Goal: Task Accomplishment & Management: Complete application form

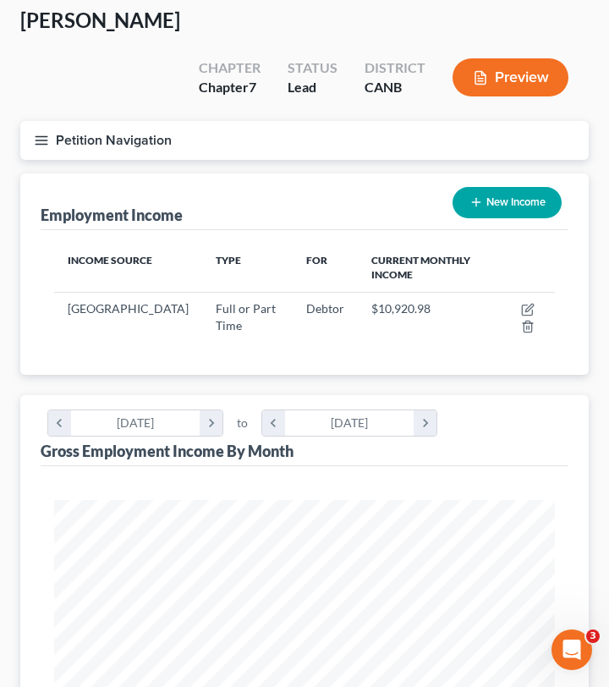
scroll to position [250, 534]
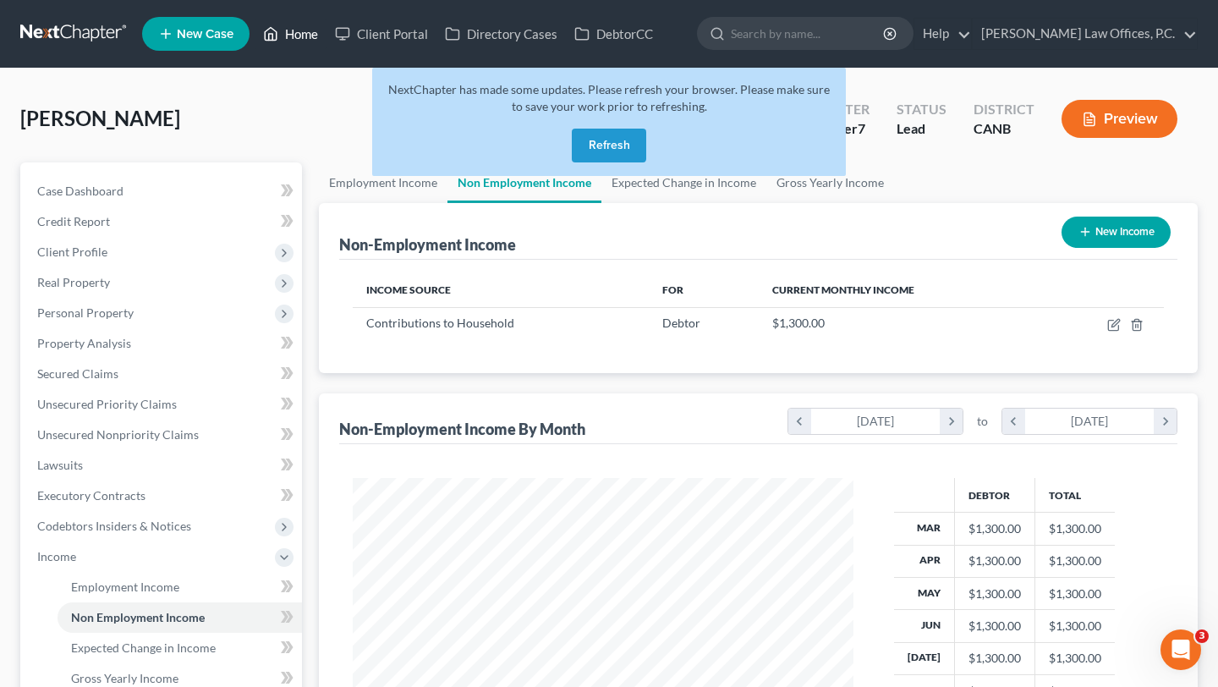
scroll to position [303, 492]
click at [588, 142] on button "Refresh" at bounding box center [609, 146] width 74 height 34
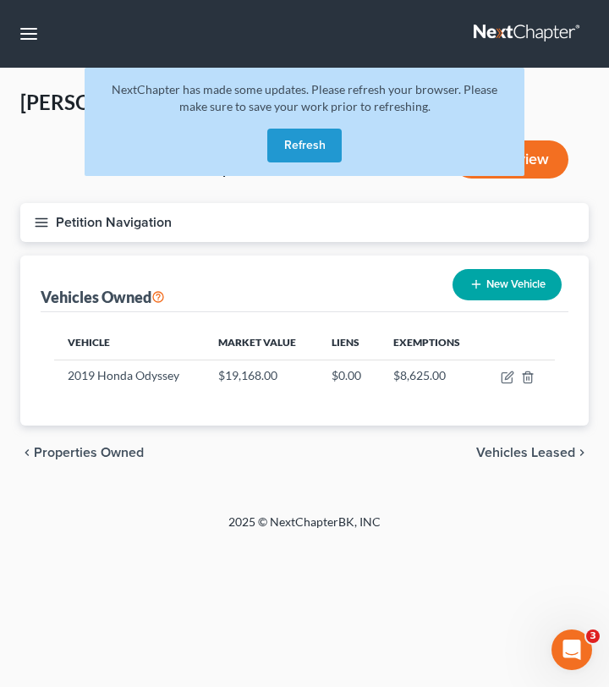
click at [299, 162] on div "NextChapter has made some updates. Please refresh your browser. Please make sur…" at bounding box center [305, 122] width 440 height 108
click at [299, 157] on button "Refresh" at bounding box center [304, 146] width 74 height 34
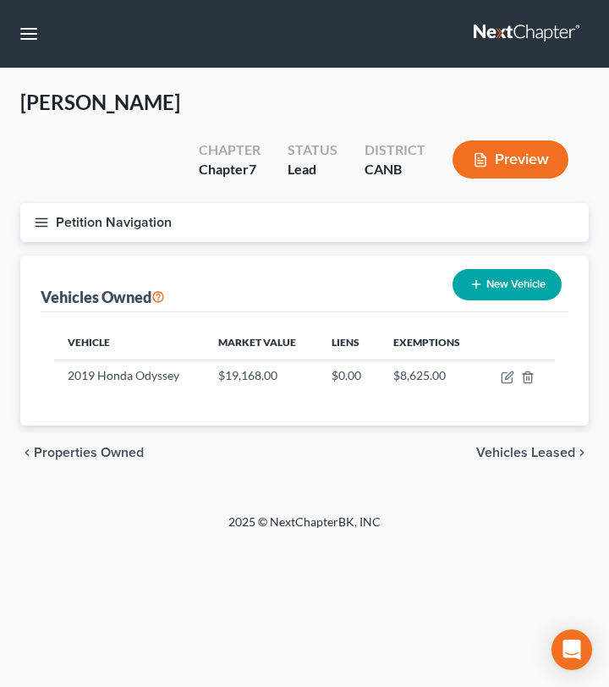
click at [42, 222] on line "button" at bounding box center [42, 222] width 12 height 0
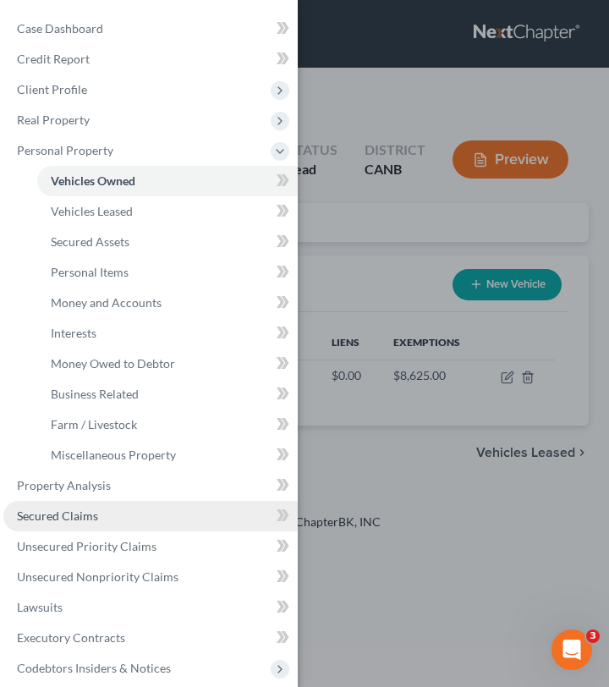
click at [84, 518] on span "Secured Claims" at bounding box center [57, 515] width 81 height 14
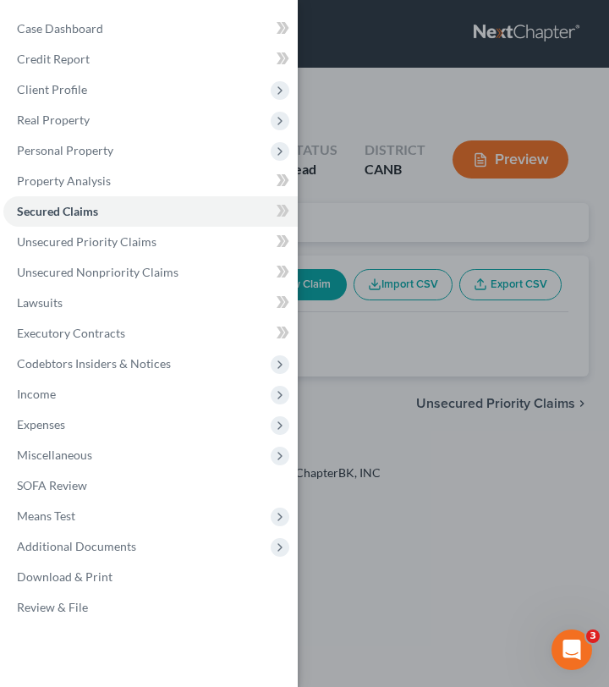
click at [468, 322] on div "Case Dashboard Payments Invoices Payments Payments Credit Report Client Profile" at bounding box center [304, 343] width 609 height 687
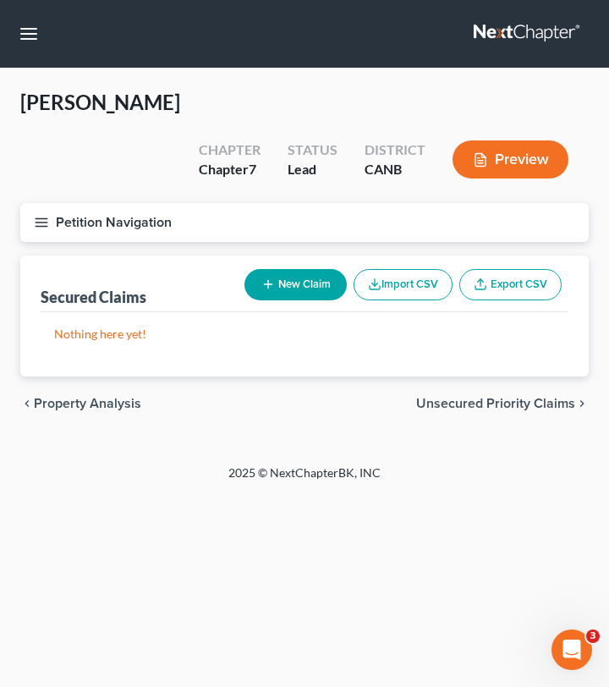
click at [313, 266] on div "Secured Claims New Claim Import CSV Export CSV" at bounding box center [305, 283] width 528 height 57
click at [299, 262] on div "New Claim Import CSV Export CSV" at bounding box center [403, 284] width 331 height 45
click at [300, 269] on button "New Claim" at bounding box center [295, 284] width 102 height 31
select select "0"
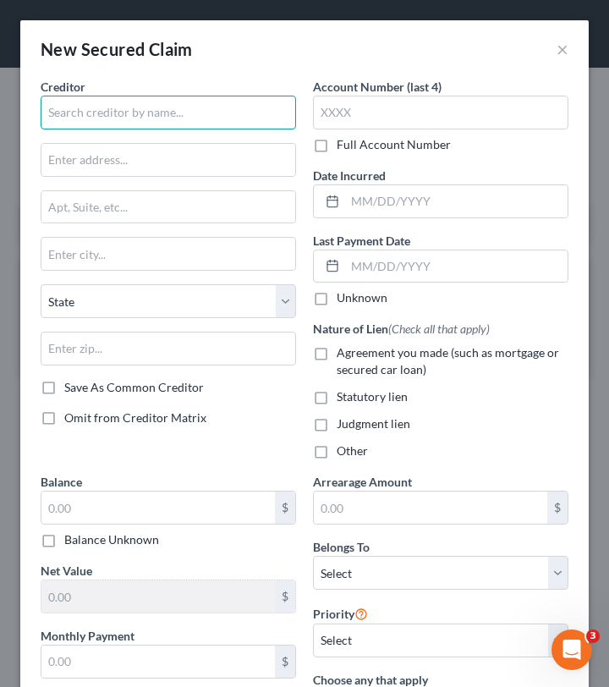
click at [168, 118] on input "text" at bounding box center [168, 113] width 255 height 34
type input "Bank of America, N.A."
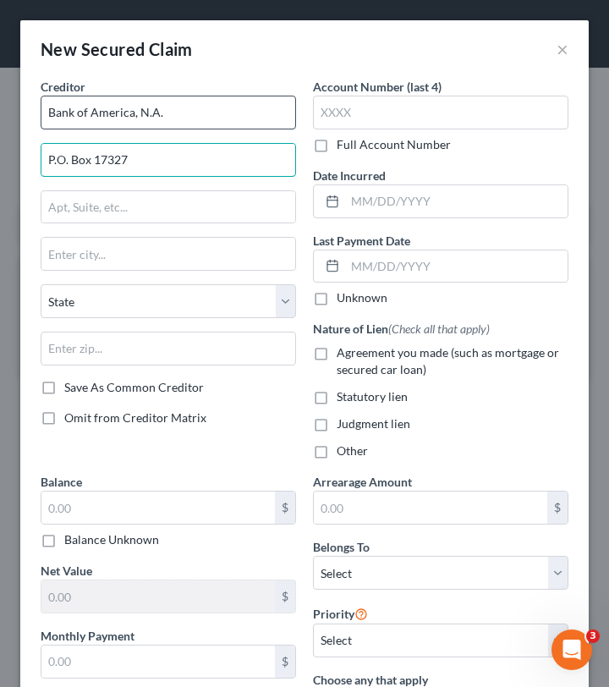
type input "P.O. Box 17327"
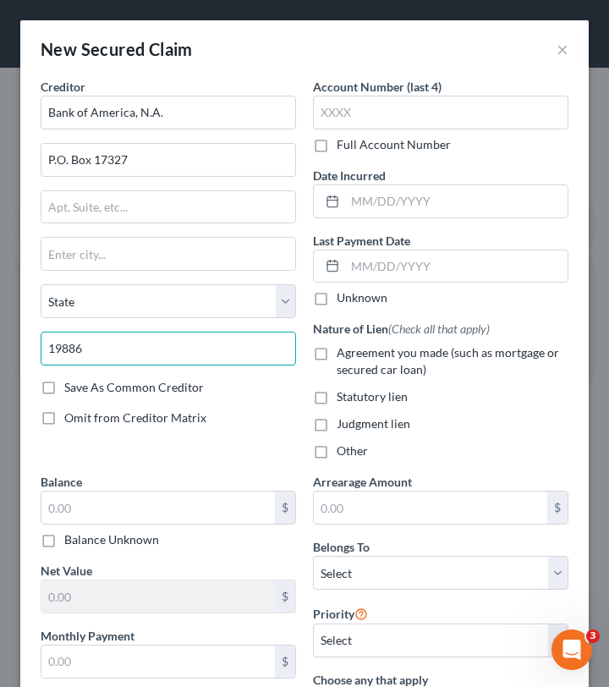
type input "19886"
click at [260, 401] on div "Creditor * Bank of America, N.A. P.O. Box 17327 State AL AK AR AZ CA CO CT DE D…" at bounding box center [168, 275] width 272 height 395
type input "Wilmington"
select select "7"
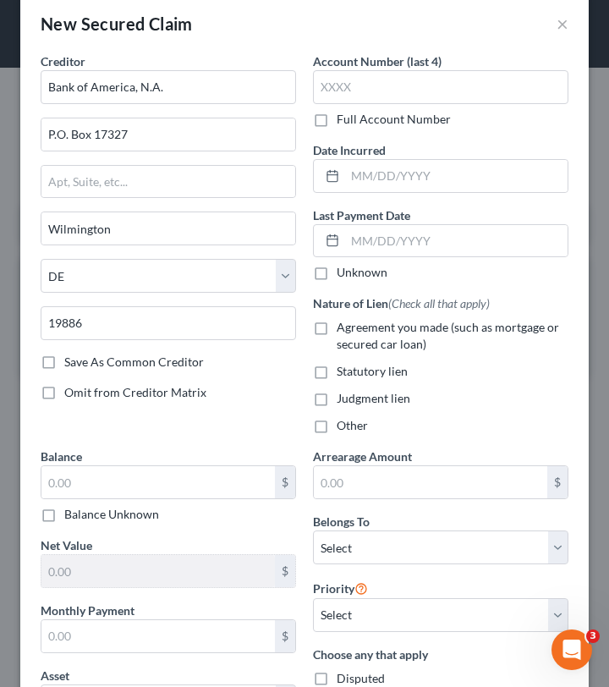
scroll to position [26, 0]
click at [149, 393] on span "Omit from Creditor Matrix" at bounding box center [135, 391] width 142 height 14
click at [82, 393] on input "Omit from Creditor Matrix" at bounding box center [76, 388] width 11 height 11
checkbox input "true"
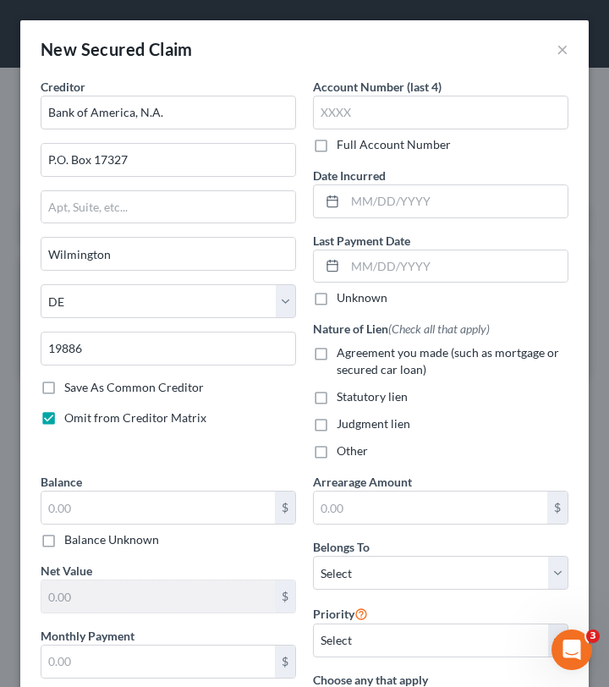
scroll to position [4, 0]
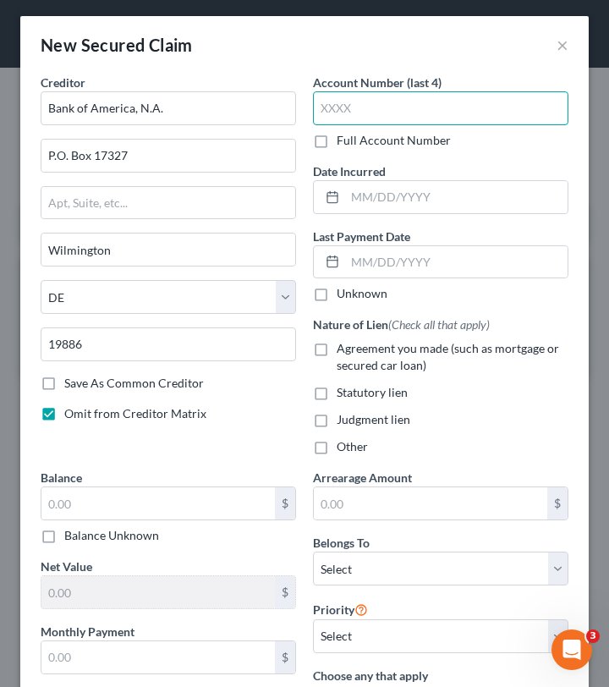
click at [386, 116] on input "text" at bounding box center [440, 108] width 255 height 34
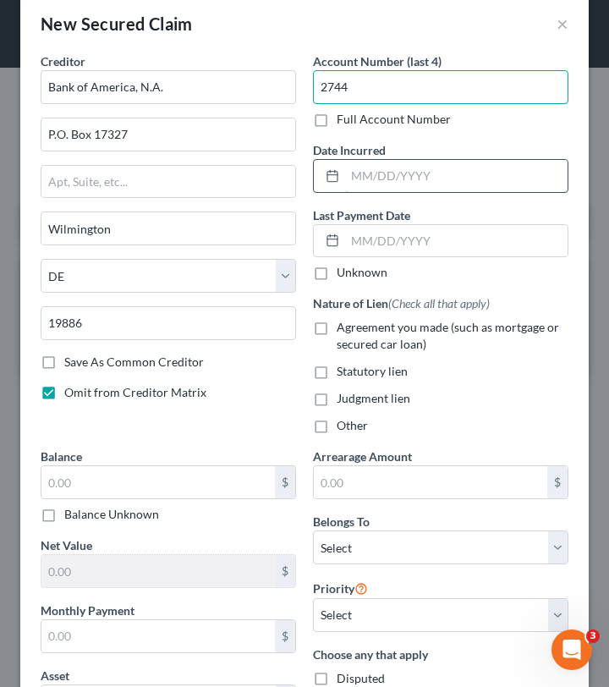
type input "2744"
click at [431, 173] on input "text" at bounding box center [456, 176] width 222 height 32
type input "08/25/2021"
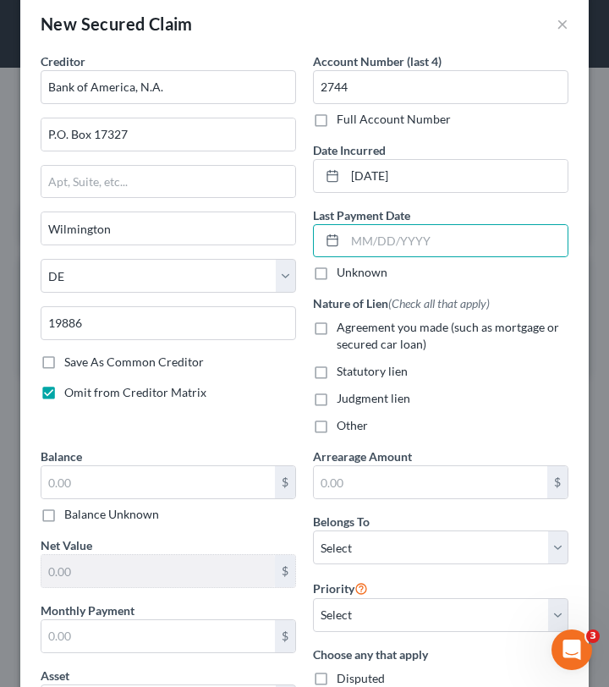
click at [474, 268] on div "Unknown" at bounding box center [440, 272] width 255 height 17
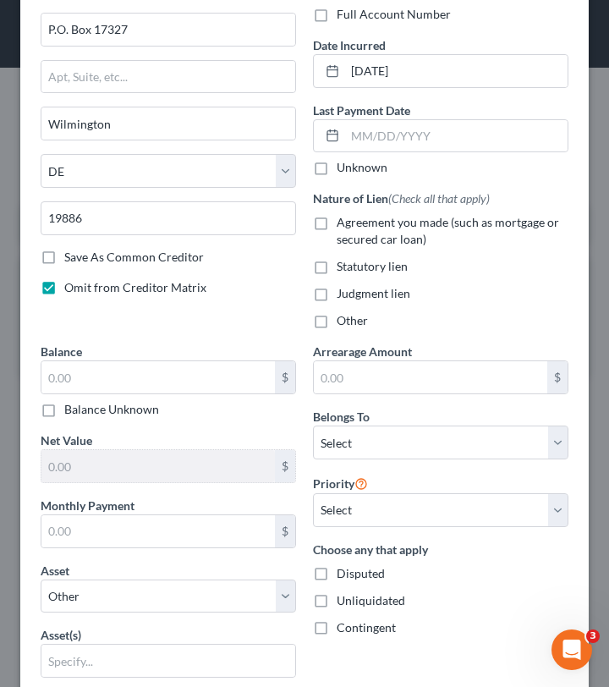
scroll to position [247, 0]
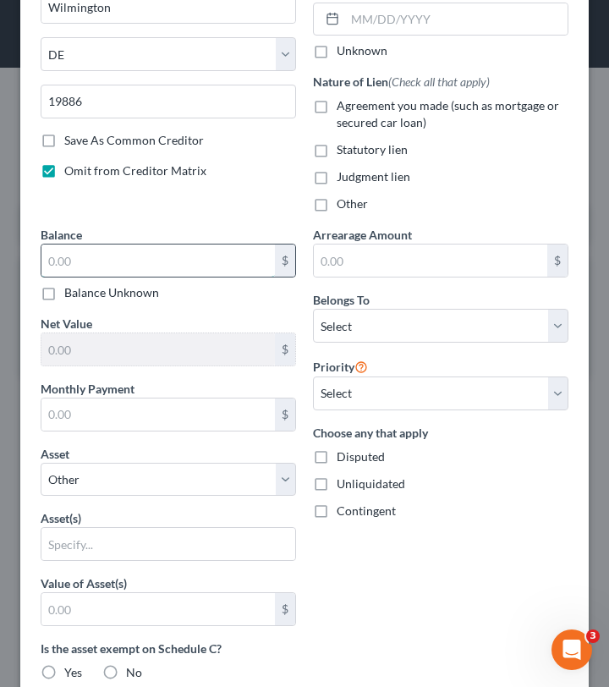
click at [192, 255] on input "text" at bounding box center [157, 260] width 233 height 32
type input "10,957.93"
click at [234, 314] on div "Balance 10,957.93 $ Balance Unknown Balance Undetermined 10,957.93 $ Balance Un…" at bounding box center [168, 603] width 272 height 754
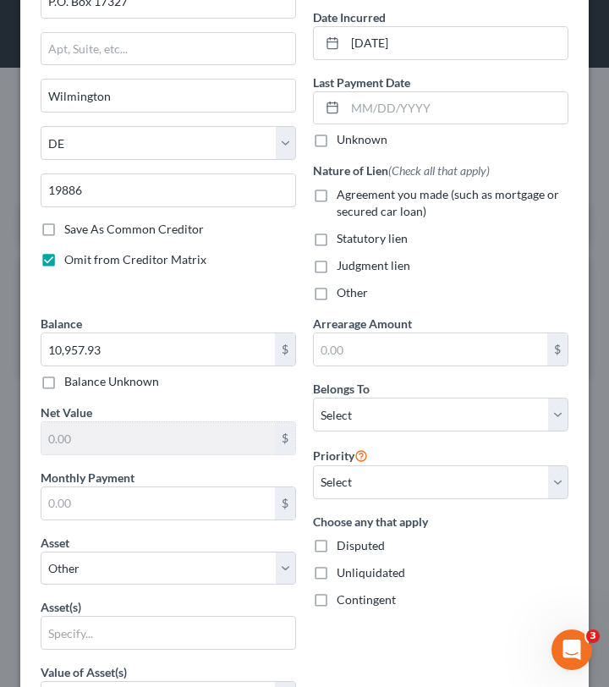
scroll to position [168, 0]
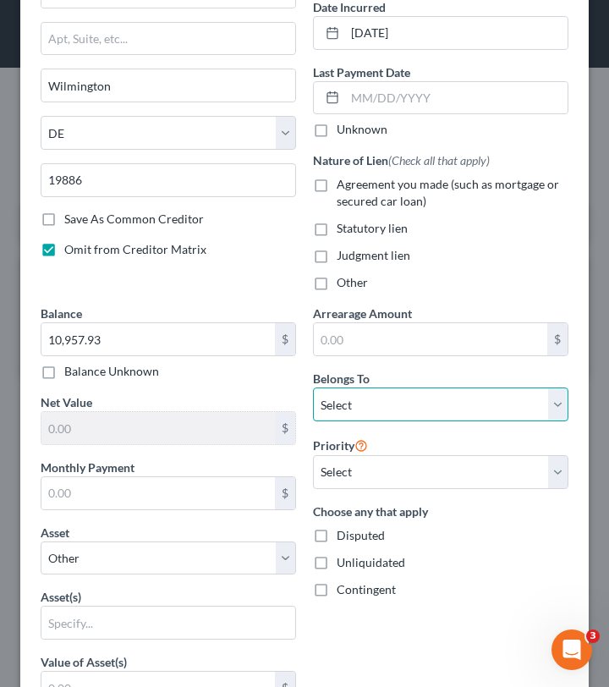
click at [375, 398] on select "Select Debtor 1 Only Debtor 2 Only Debtor 1 And Debtor 2 Only At Least One Of T…" at bounding box center [440, 404] width 255 height 34
select select "4"
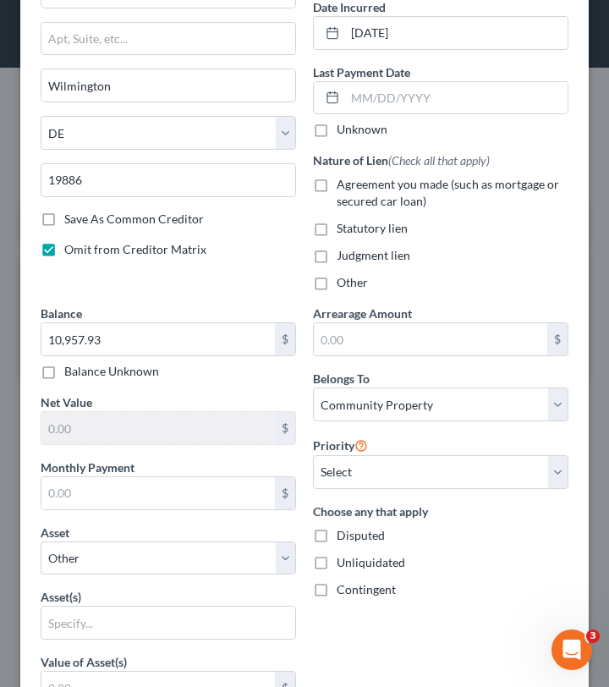
click at [290, 386] on div "Balance 10,957.93 $ Balance Unknown Balance Undetermined 10,957.93 $ Balance Un…" at bounding box center [168, 681] width 272 height 754
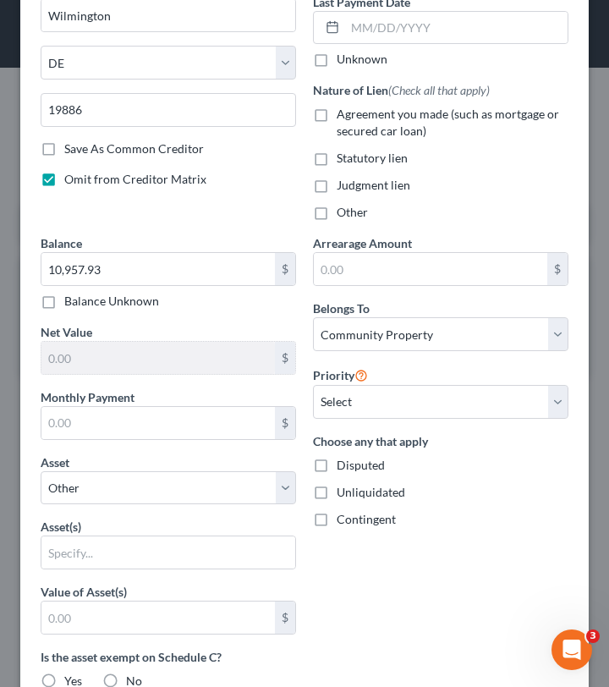
scroll to position [239, 0]
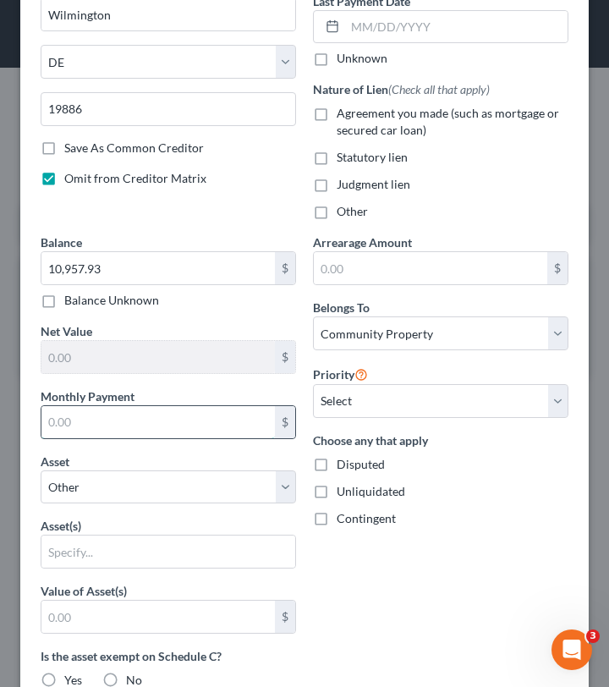
click at [165, 422] on input "text" at bounding box center [157, 422] width 233 height 32
type input "438.77"
click at [271, 392] on div "Monthly Payment 438.77 $" at bounding box center [168, 413] width 255 height 52
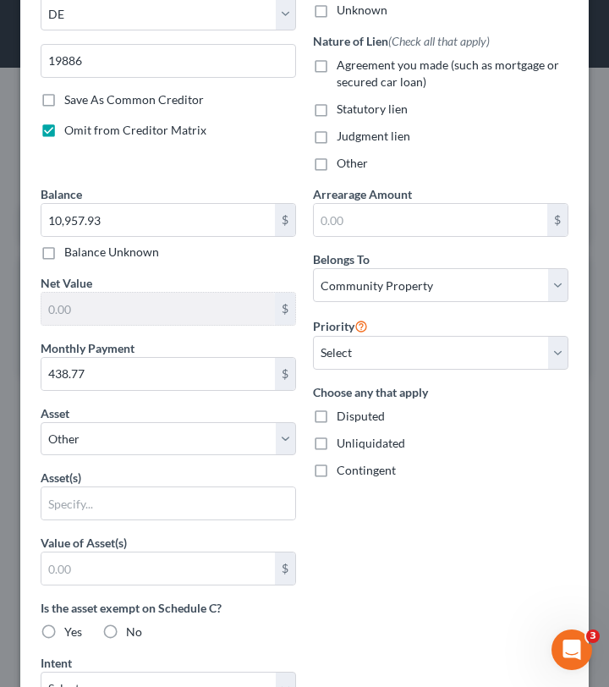
scroll to position [296, 0]
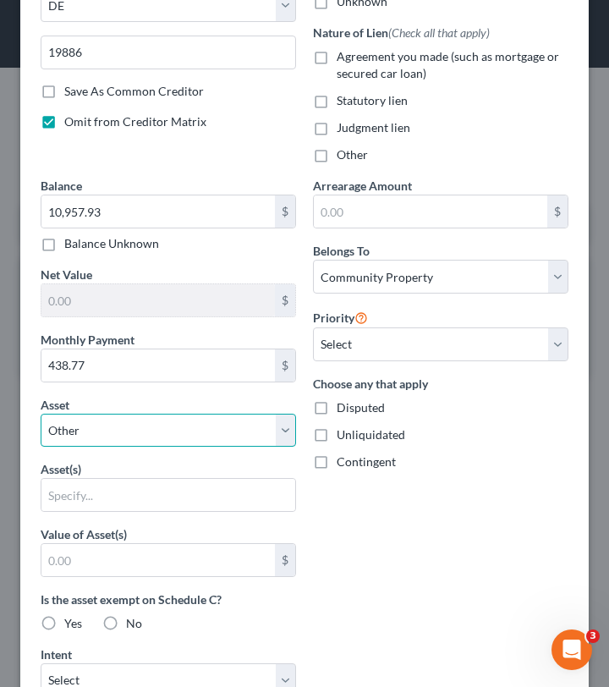
click at [172, 436] on select "Select Other Multiple Assets 2019 Honda Odyssey - $19168.0 Clothing - Jackets, …" at bounding box center [168, 431] width 255 height 34
select select "2"
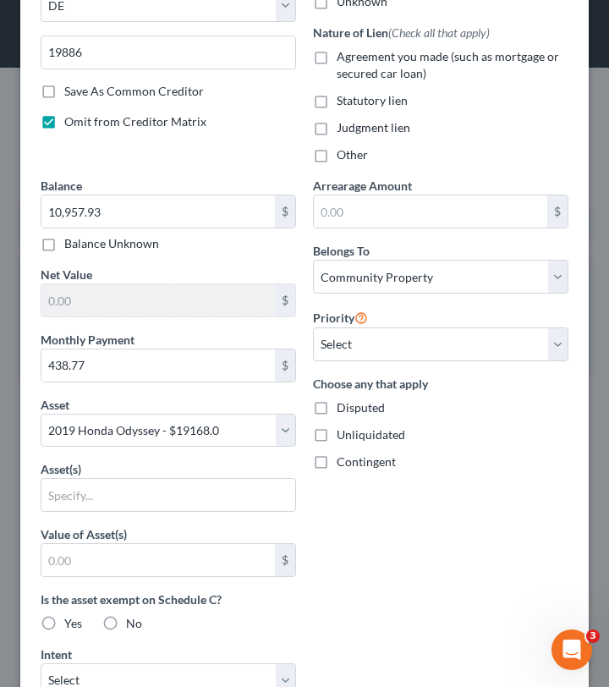
click at [455, 496] on div "Arrearage Amount $ Belongs To * Select Debtor 1 Only Debtor 2 Only Debtor 1 And…" at bounding box center [440, 554] width 272 height 754
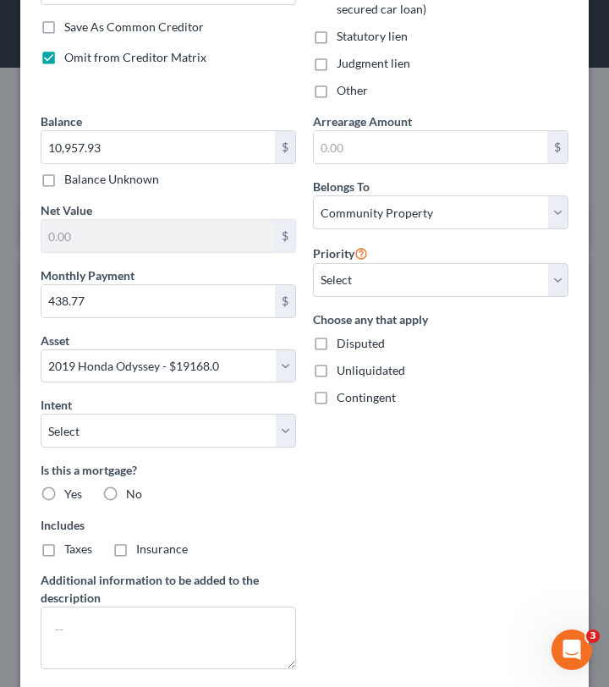
scroll to position [373, 0]
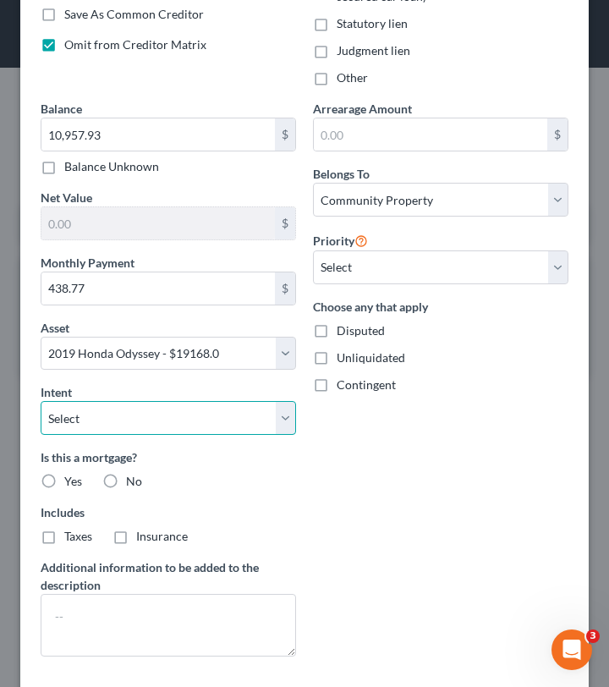
click at [227, 425] on select "Select Surrender Redeem Reaffirm Avoid Other" at bounding box center [168, 418] width 255 height 34
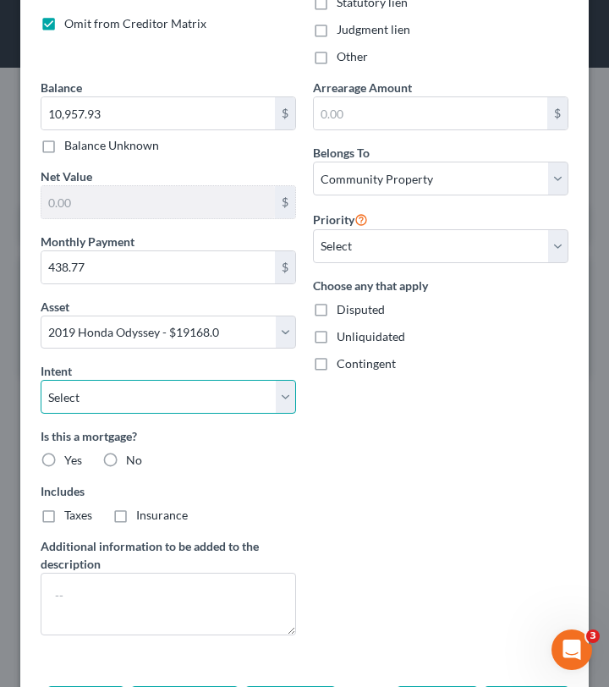
scroll to position [422, 0]
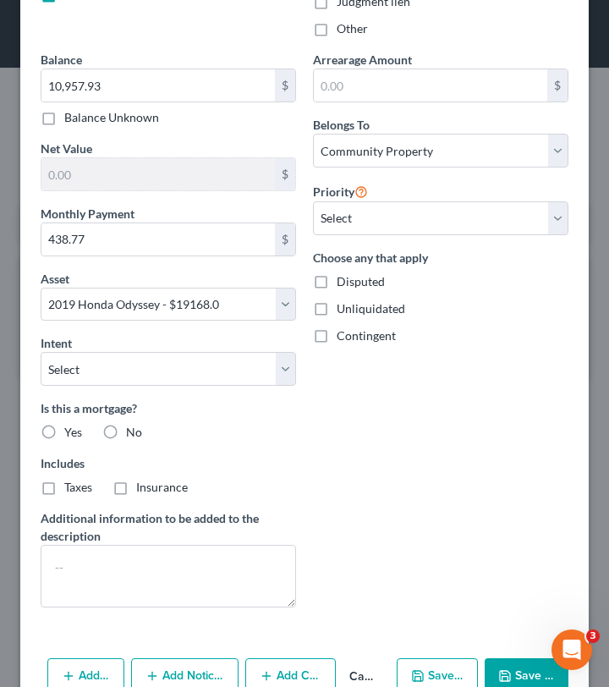
click at [126, 432] on label "No" at bounding box center [134, 432] width 16 height 17
click at [133, 432] on input "No" at bounding box center [138, 429] width 11 height 11
radio input "true"
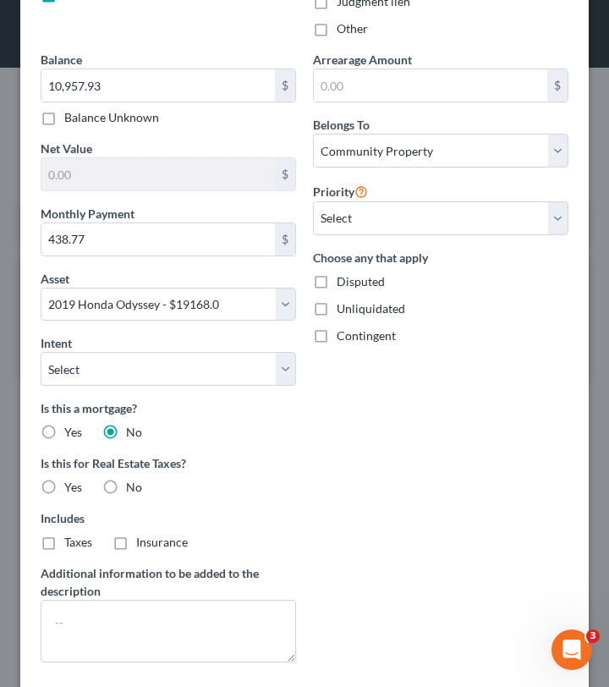
click at [126, 486] on label "No" at bounding box center [134, 487] width 16 height 17
click at [133, 486] on input "No" at bounding box center [138, 484] width 11 height 11
radio input "true"
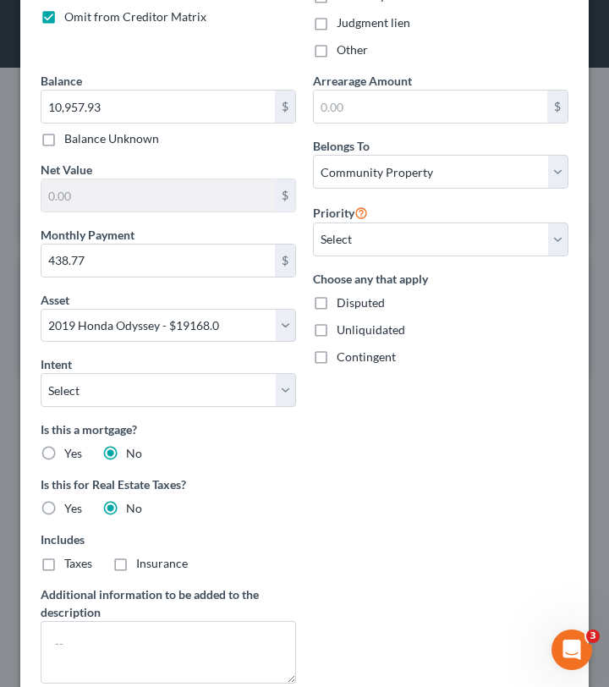
scroll to position [400, 0]
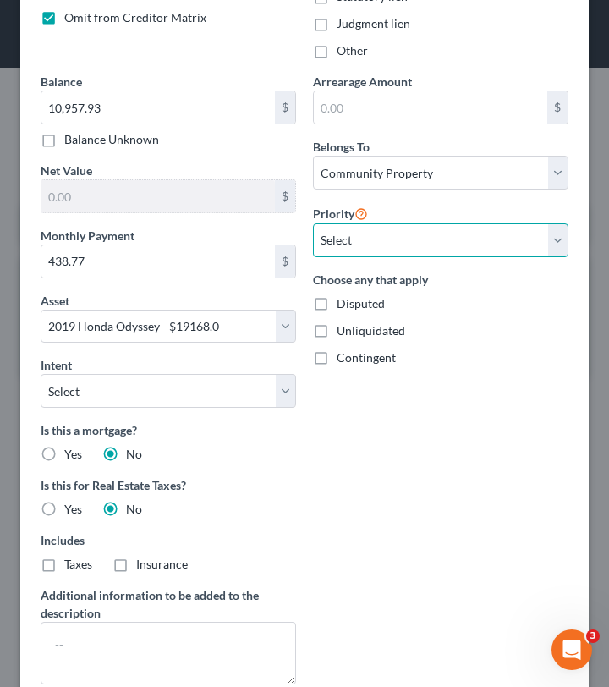
click at [413, 249] on select "Select 1st 2nd 3rd 4th 5th 6th 7th 8th 9th 10th 11th 12th 13th 14th 15th 16th 1…" at bounding box center [440, 240] width 255 height 34
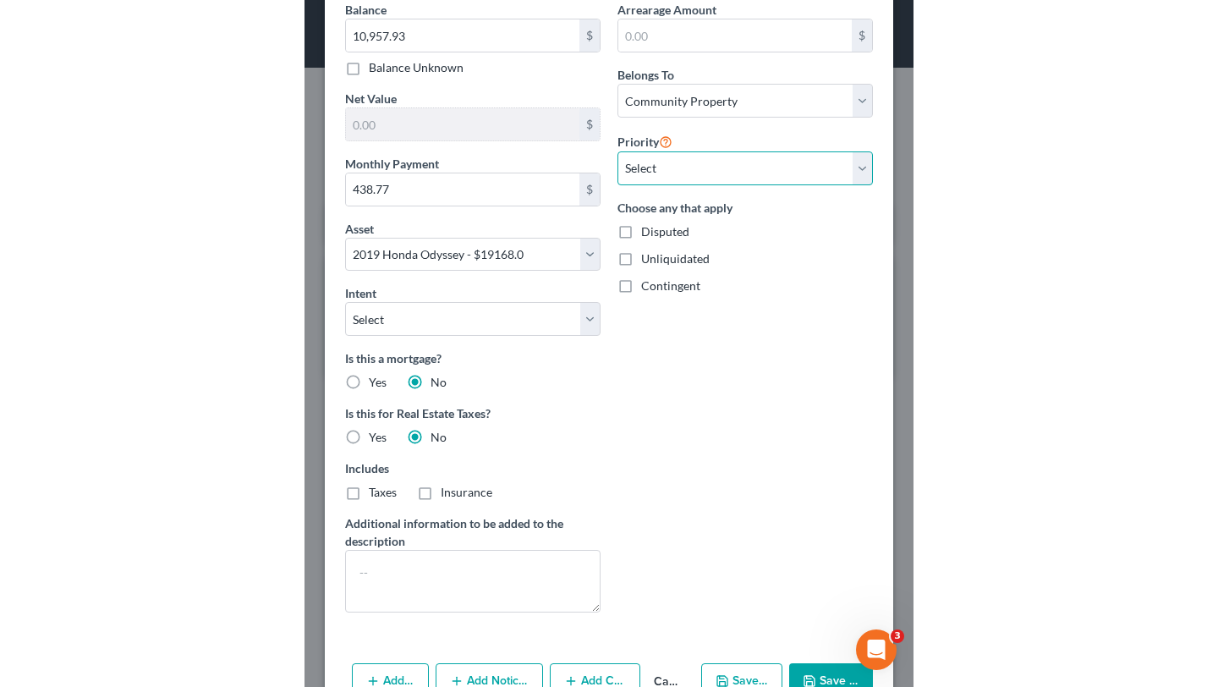
scroll to position [518, 0]
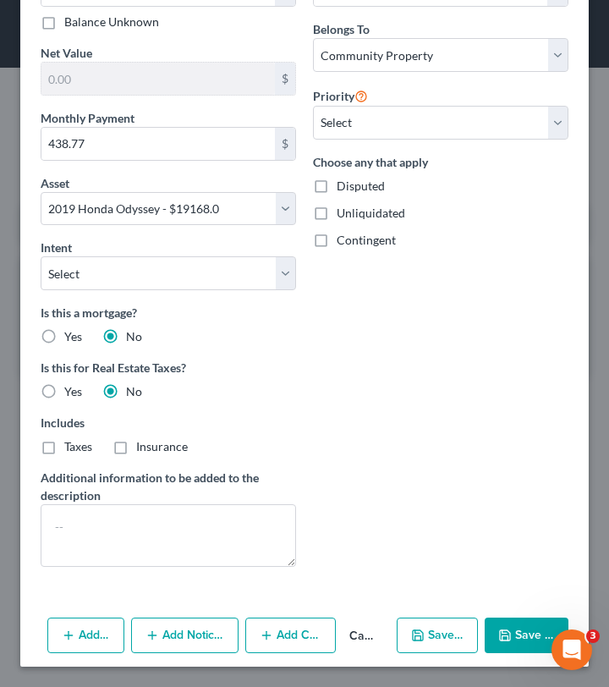
click at [513, 641] on button "Save & Close" at bounding box center [527, 635] width 84 height 36
select select
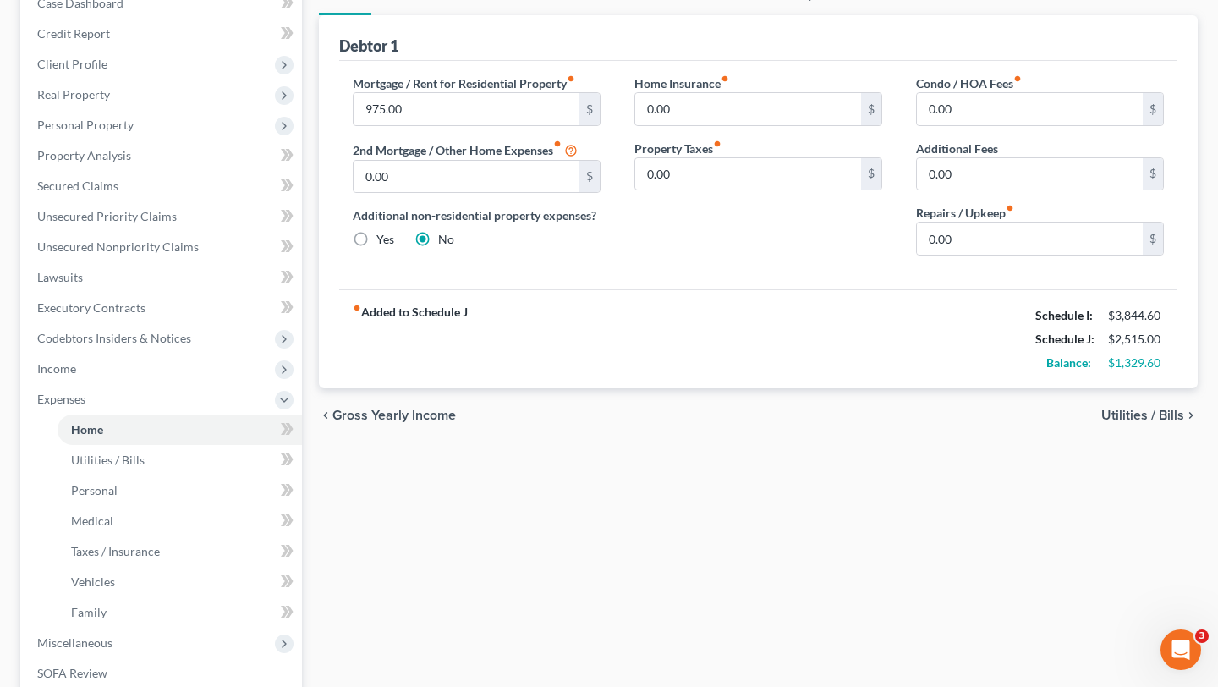
scroll to position [195, 0]
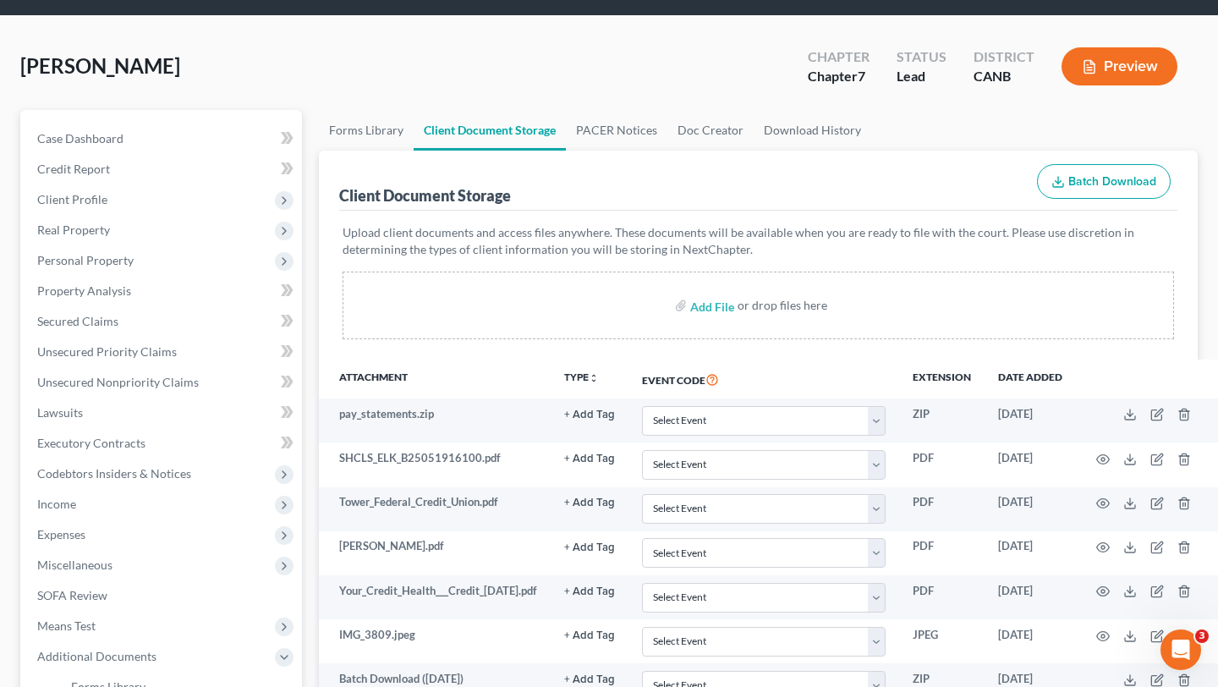
scroll to position [60, 0]
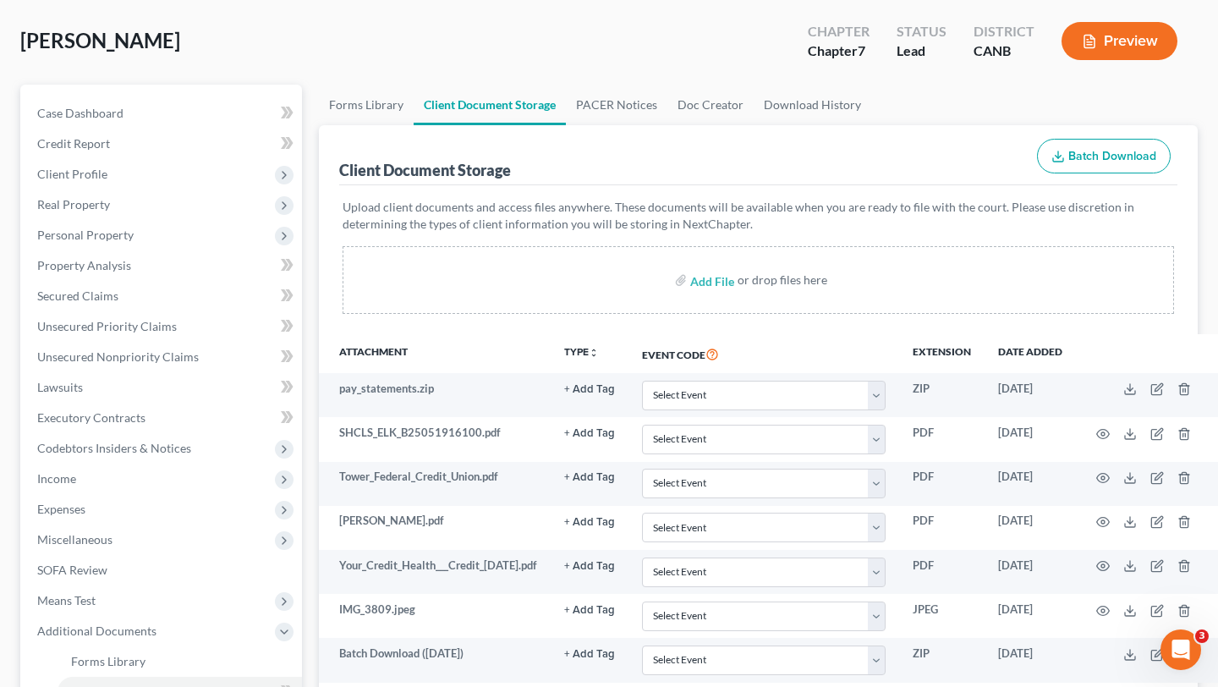
scroll to position [93, 0]
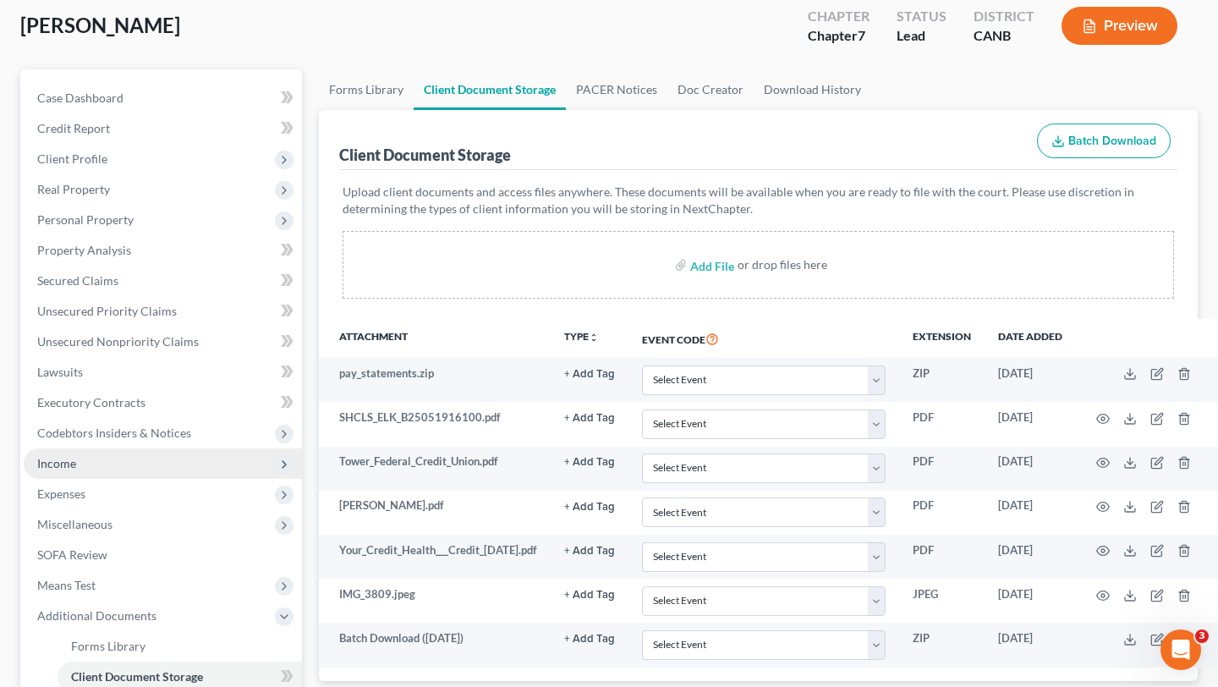
click at [145, 474] on span "Income" at bounding box center [163, 463] width 278 height 30
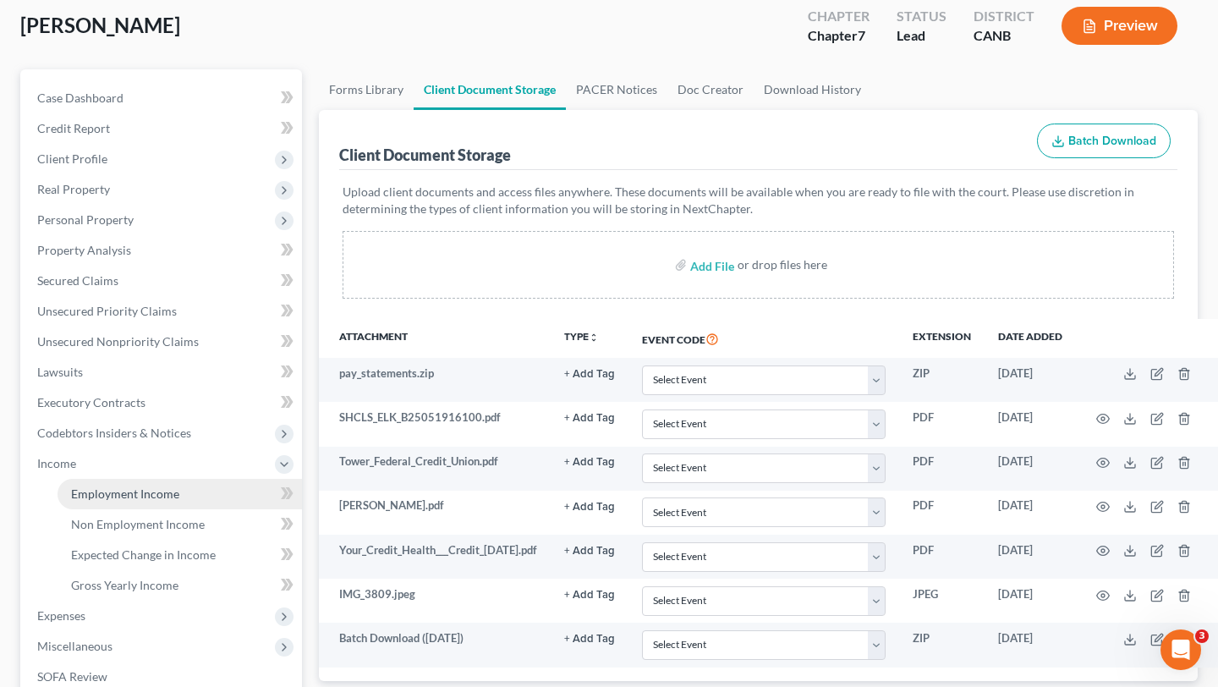
click at [145, 494] on span "Employment Income" at bounding box center [125, 493] width 108 height 14
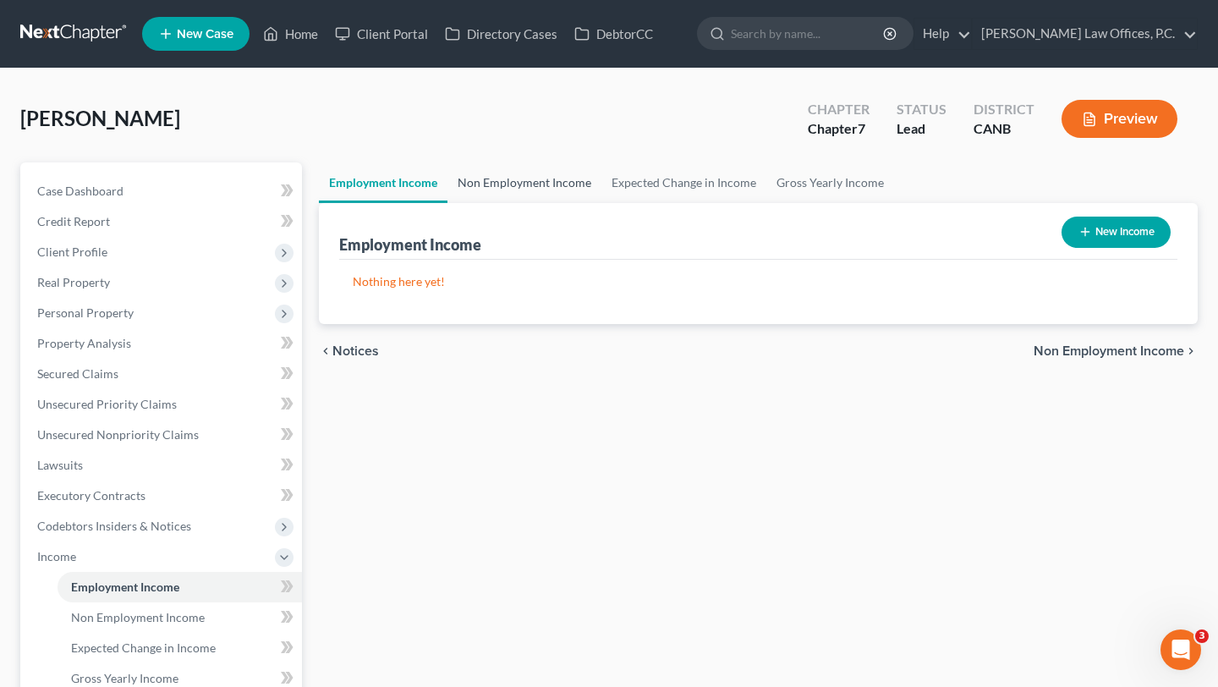
click at [540, 181] on link "Non Employment Income" at bounding box center [524, 182] width 154 height 41
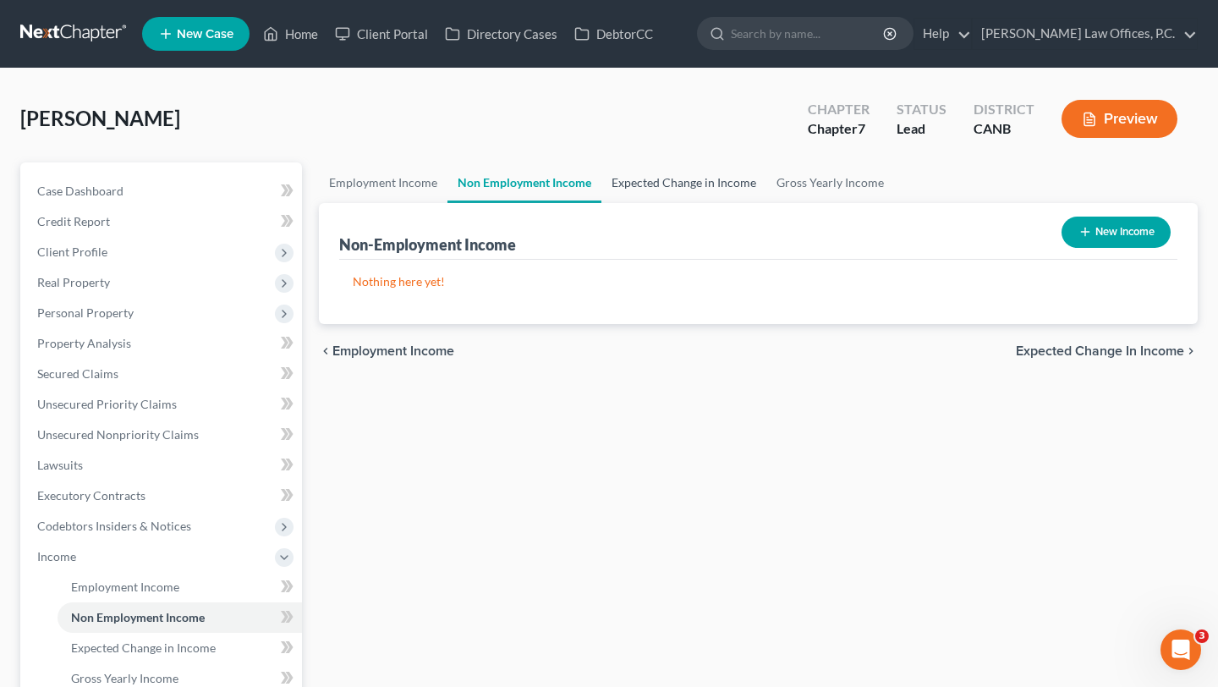
click at [678, 183] on link "Expected Change in Income" at bounding box center [683, 182] width 165 height 41
